Goal: Check status: Check status

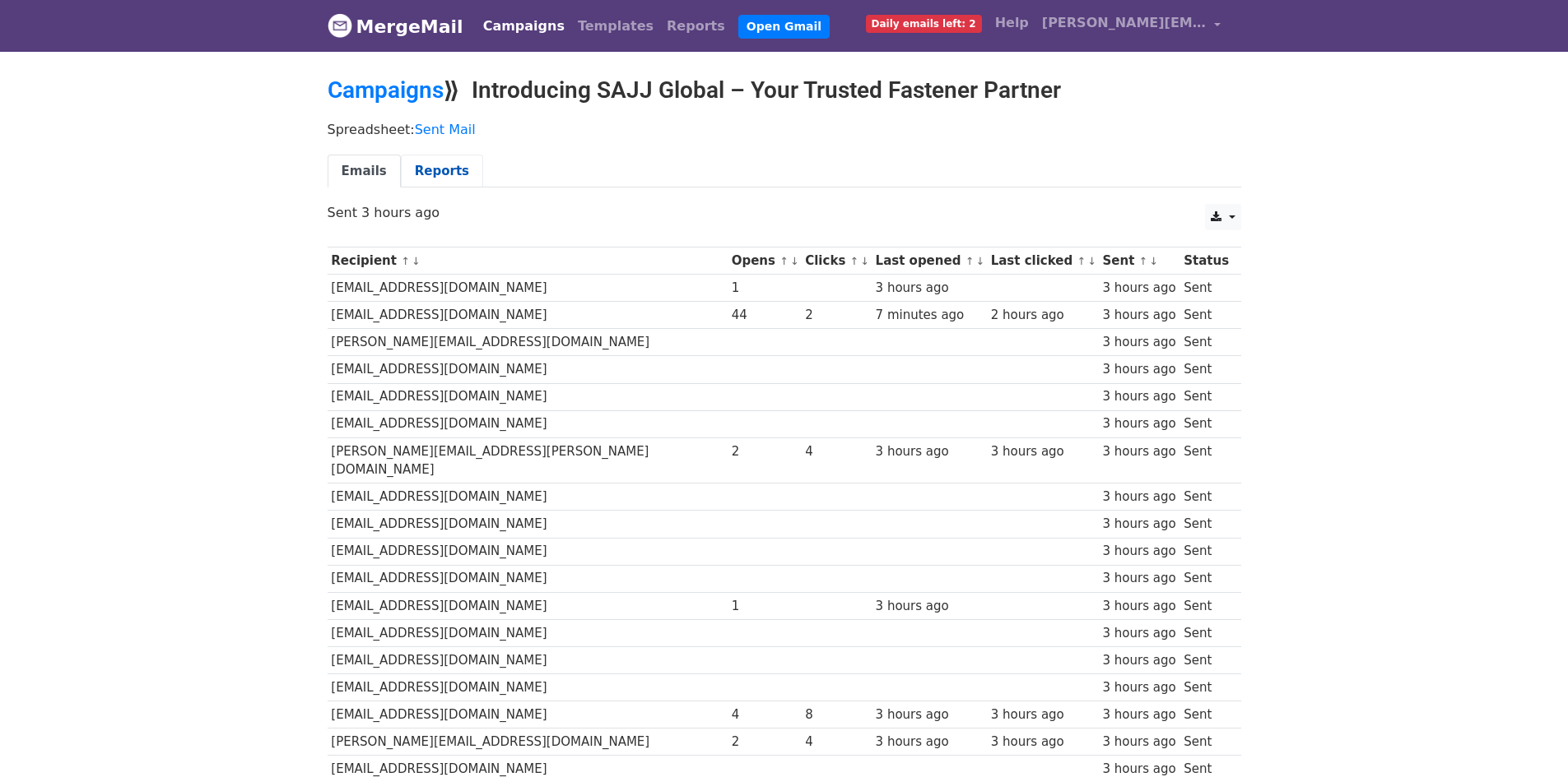
click at [420, 164] on link "Reports" at bounding box center [442, 171] width 82 height 33
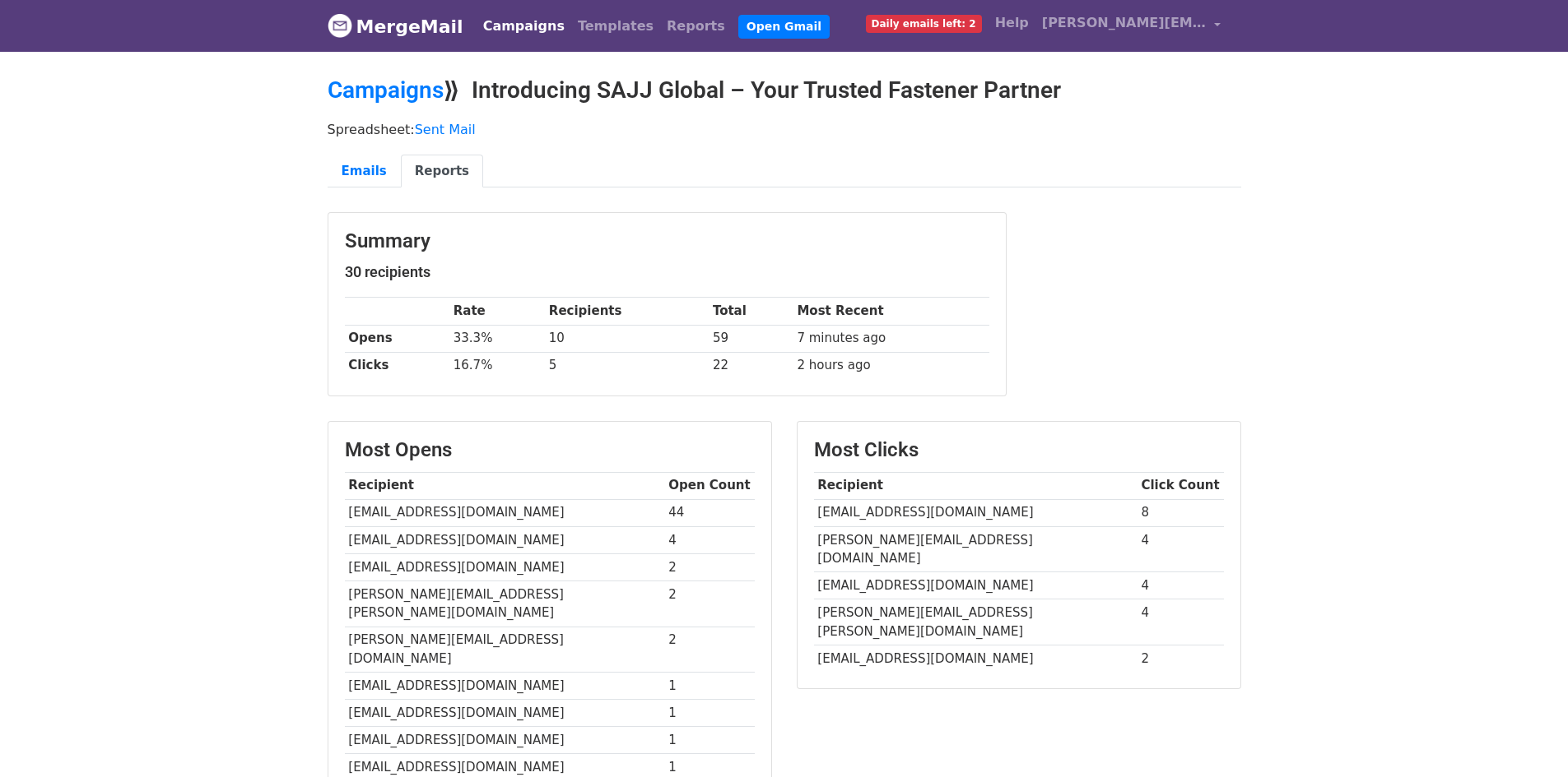
click at [344, 40] on link "MergeMail" at bounding box center [396, 26] width 136 height 34
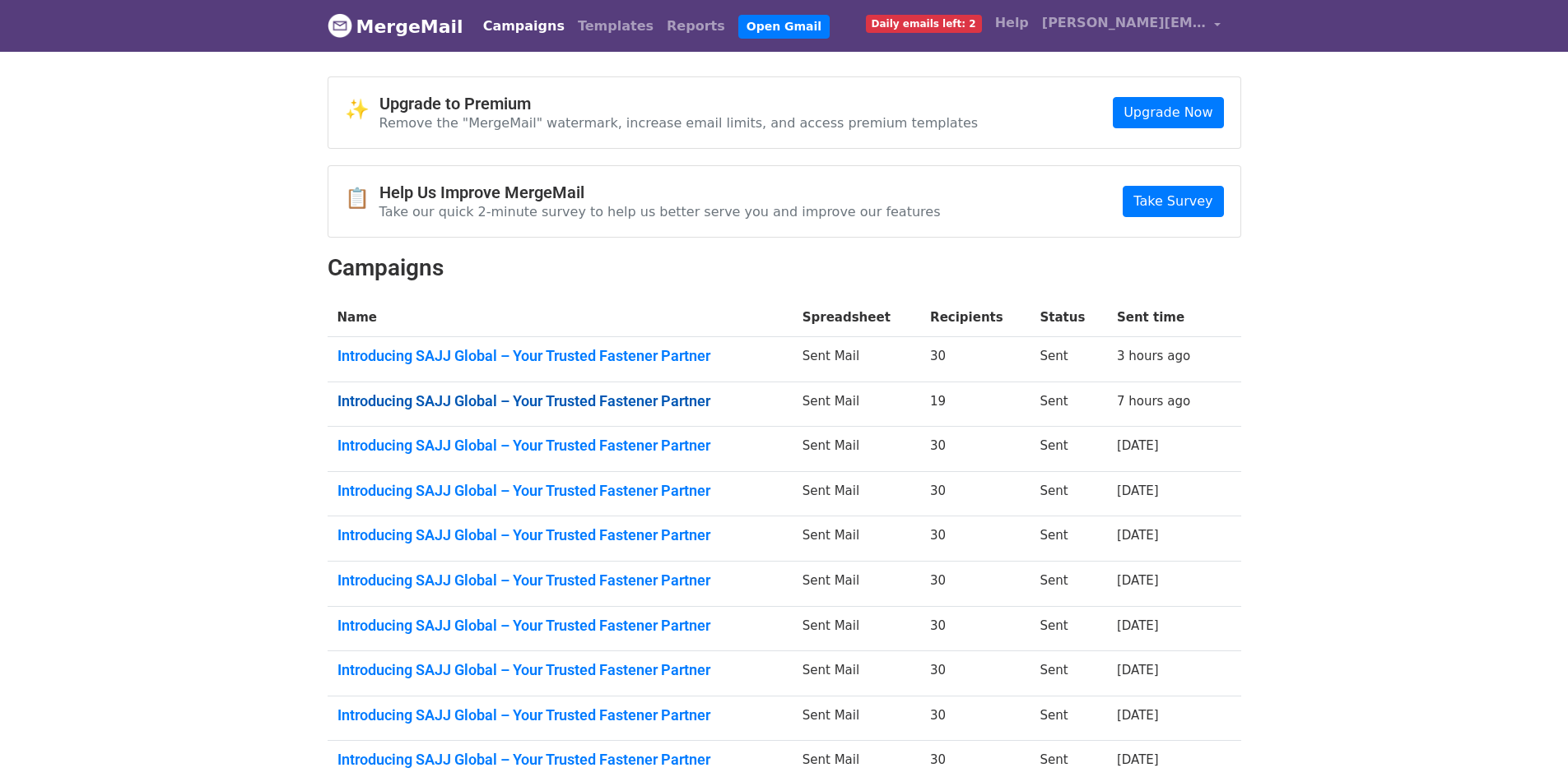
click at [685, 400] on link "Introducing SAJJ Global – Your Trusted Fastener Partner" at bounding box center [560, 401] width 446 height 18
click at [685, 443] on link "Introducing SAJJ Global – Your Trusted Fastener Partner" at bounding box center [560, 445] width 446 height 18
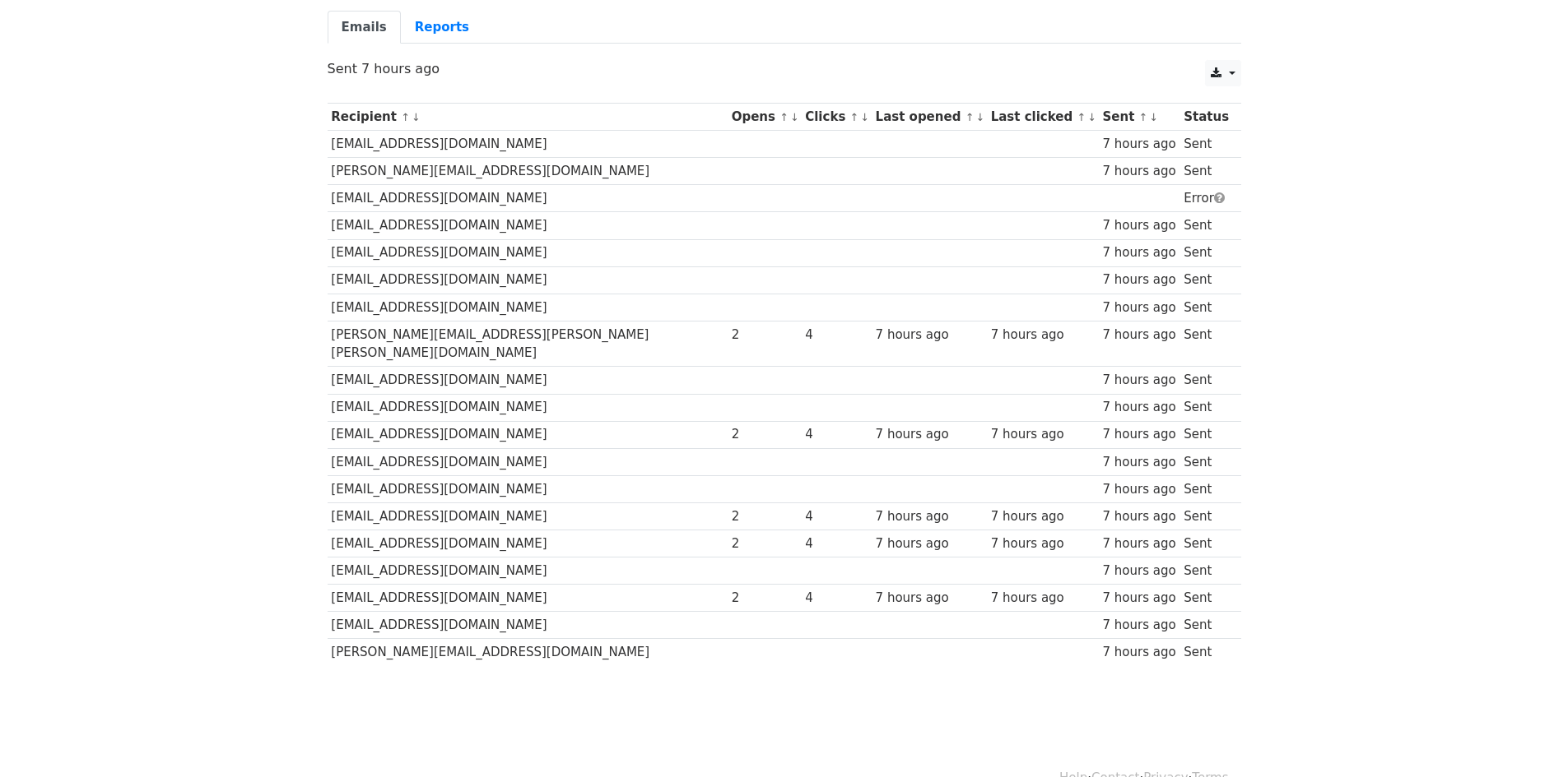
scroll to position [160, 0]
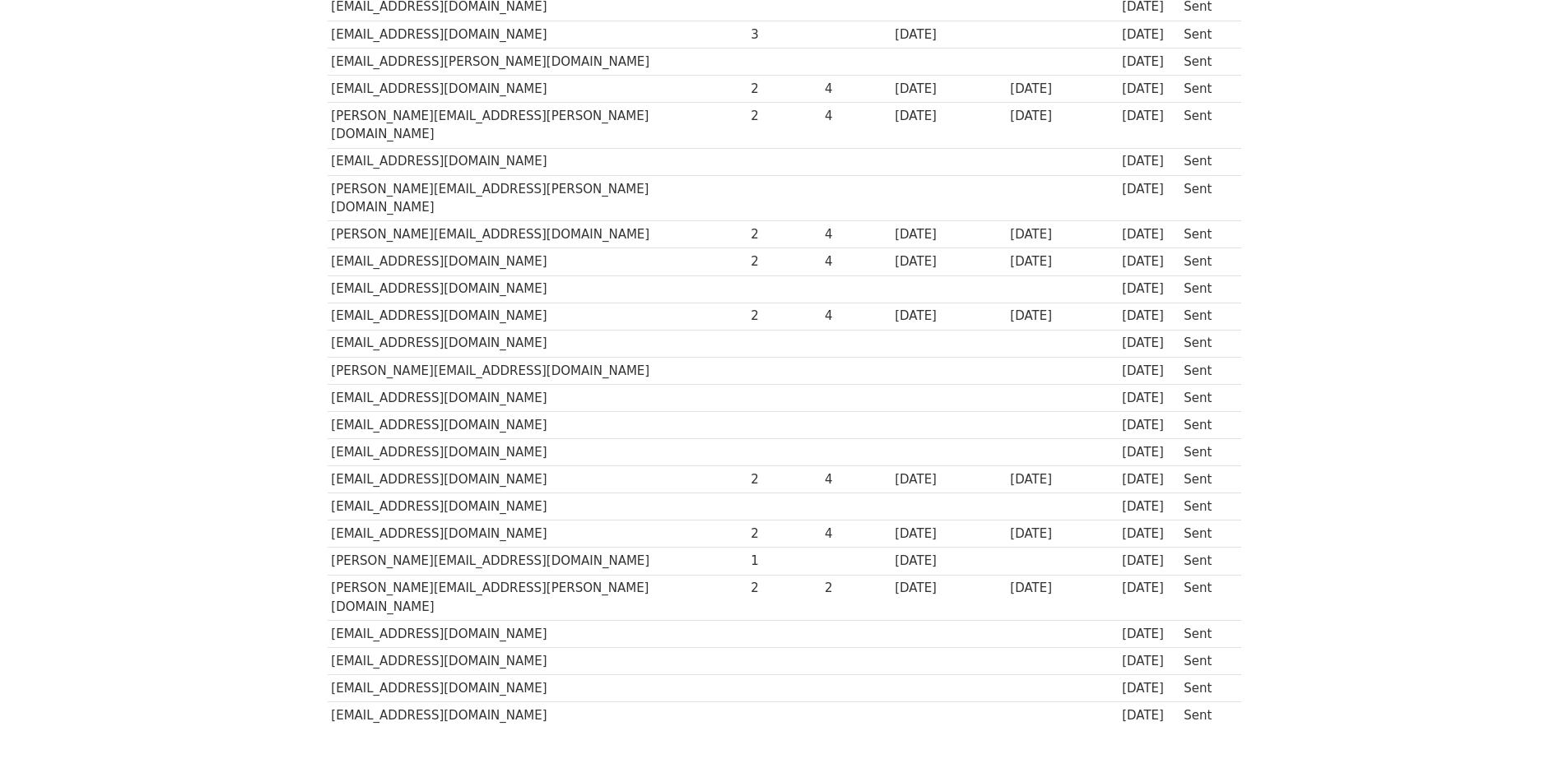
scroll to position [460, 0]
